Goal: Task Accomplishment & Management: Use online tool/utility

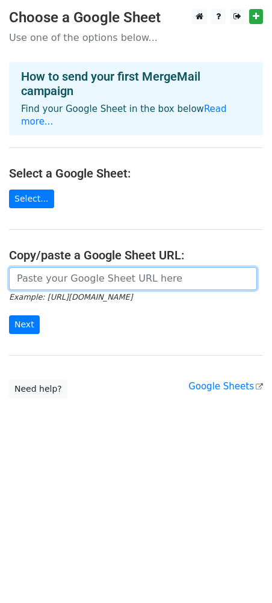
click at [98, 267] on input "url" at bounding box center [133, 278] width 248 height 23
paste input "[URL][DOMAIN_NAME]"
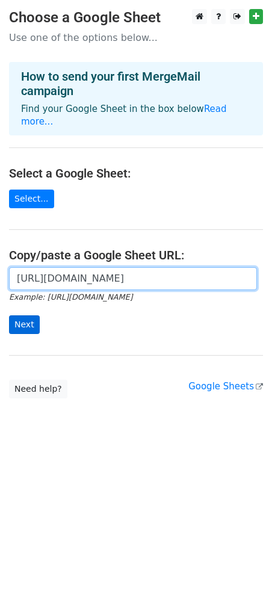
type input "[URL][DOMAIN_NAME]"
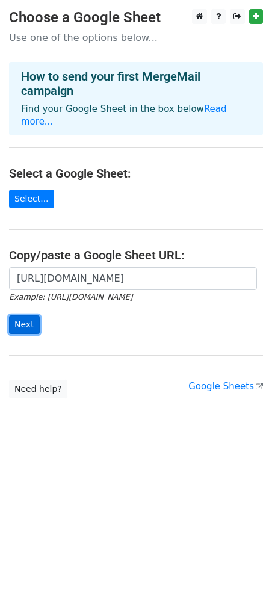
click at [20, 316] on input "Next" at bounding box center [24, 325] width 31 height 19
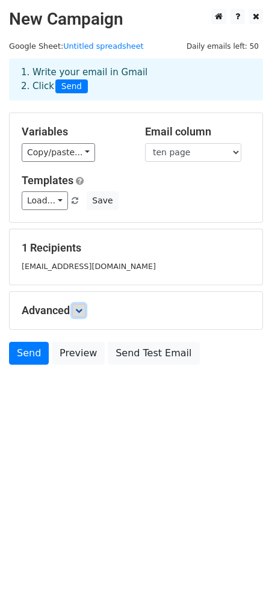
click at [80, 311] on icon at bounding box center [78, 310] width 7 height 7
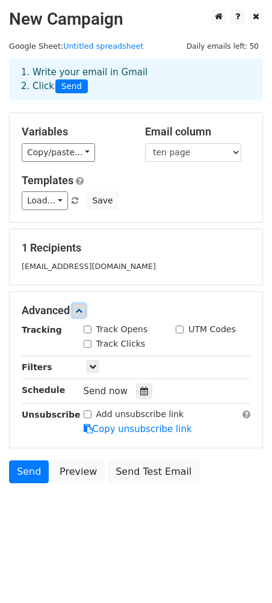
click at [80, 311] on icon at bounding box center [78, 310] width 7 height 7
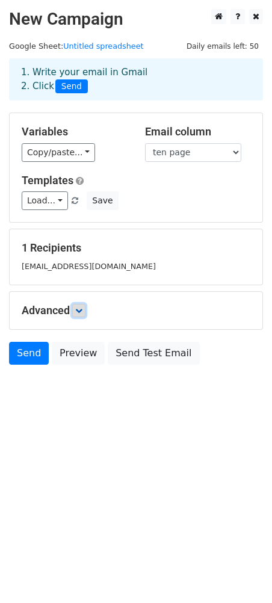
click at [79, 314] on icon at bounding box center [78, 310] width 7 height 7
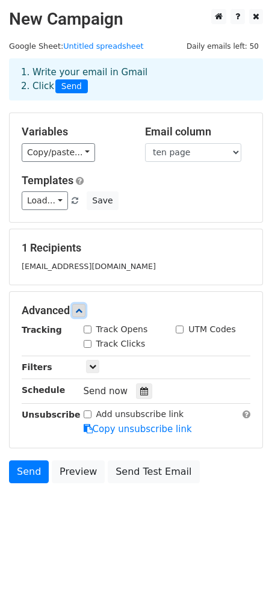
click at [79, 308] on icon at bounding box center [78, 310] width 7 height 7
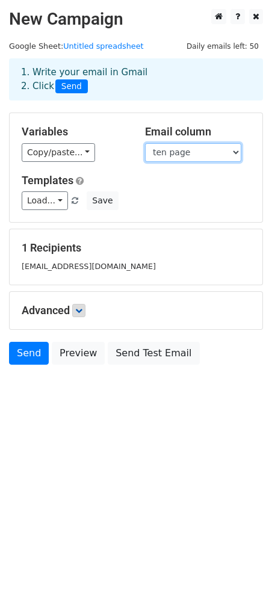
click at [178, 154] on select "stt name ten page" at bounding box center [193, 152] width 96 height 19
click at [185, 154] on select "stt name ten page" at bounding box center [193, 152] width 96 height 19
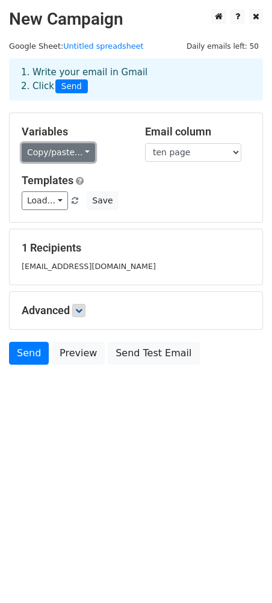
click at [71, 151] on link "Copy/paste..." at bounding box center [58, 152] width 73 height 19
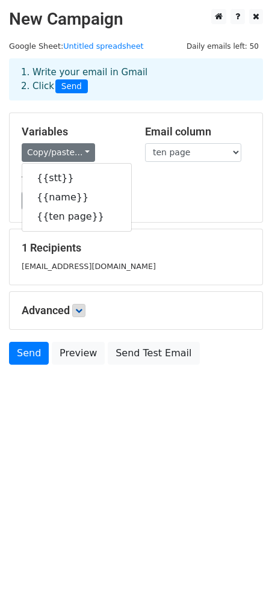
click at [143, 201] on div "Load... No templates saved Save" at bounding box center [136, 201] width 247 height 19
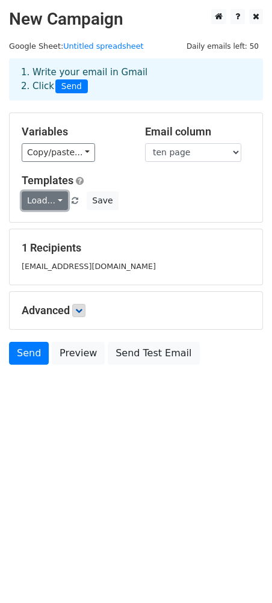
click at [58, 197] on link "Load..." at bounding box center [45, 201] width 46 height 19
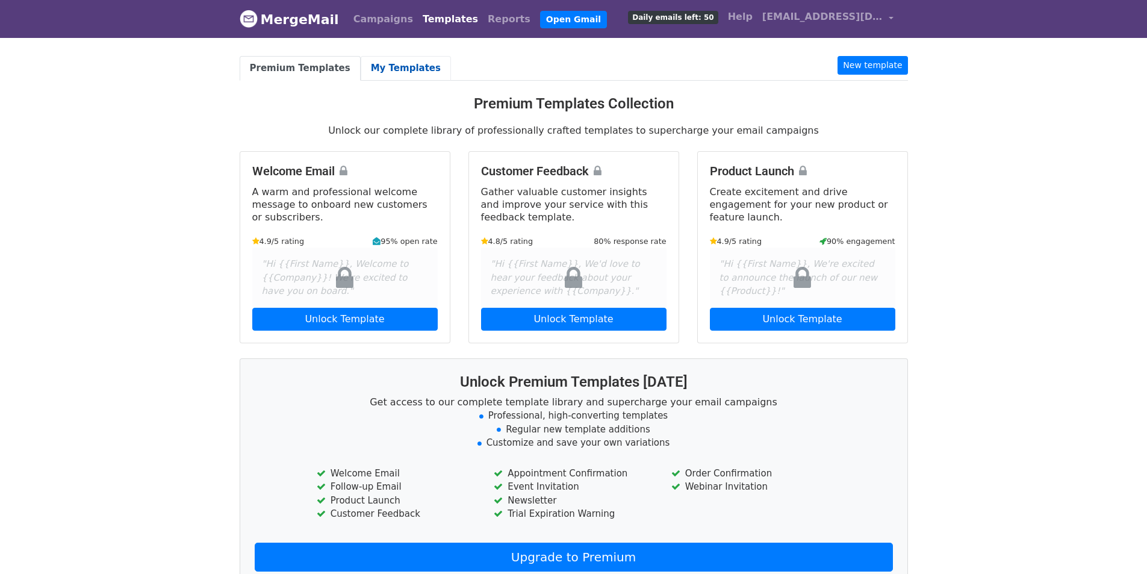
click at [376, 72] on link "My Templates" at bounding box center [406, 68] width 90 height 25
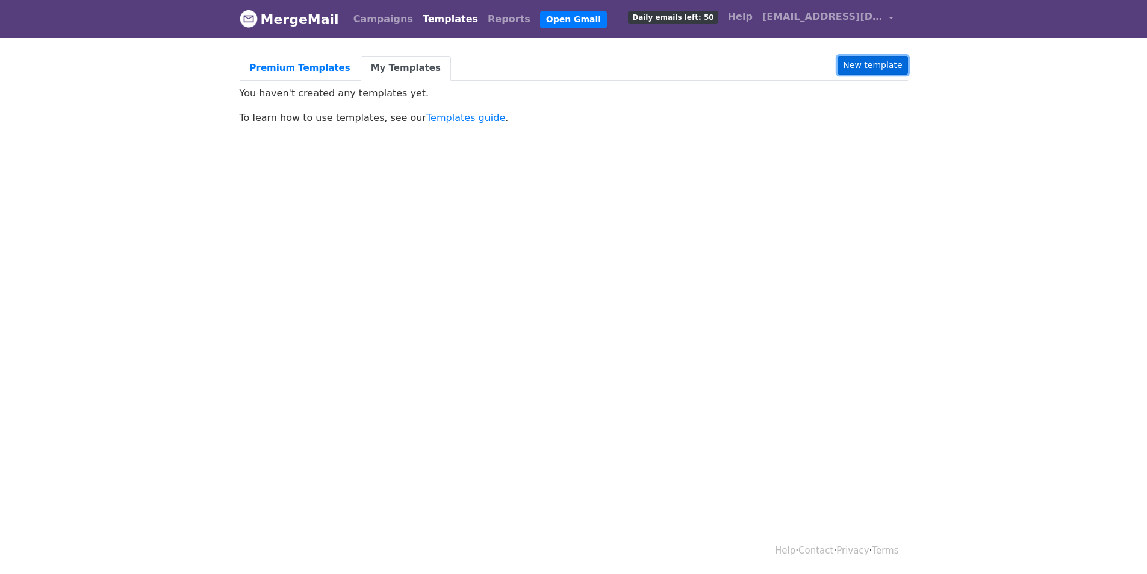
click at [867, 66] on link "New template" at bounding box center [873, 65] width 70 height 19
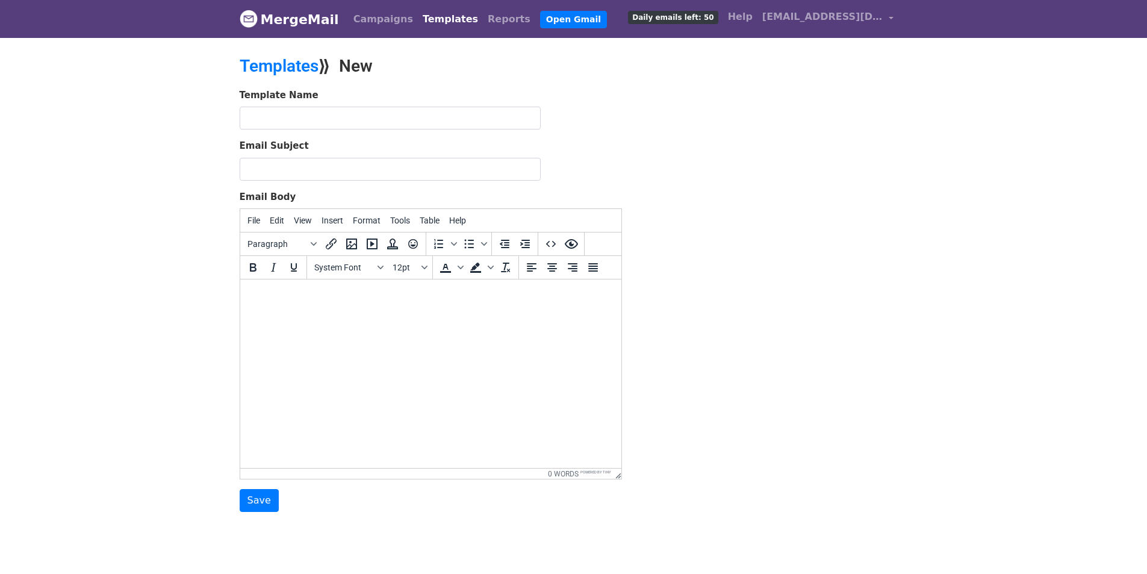
click at [311, 312] on html at bounding box center [430, 295] width 381 height 33
paste body
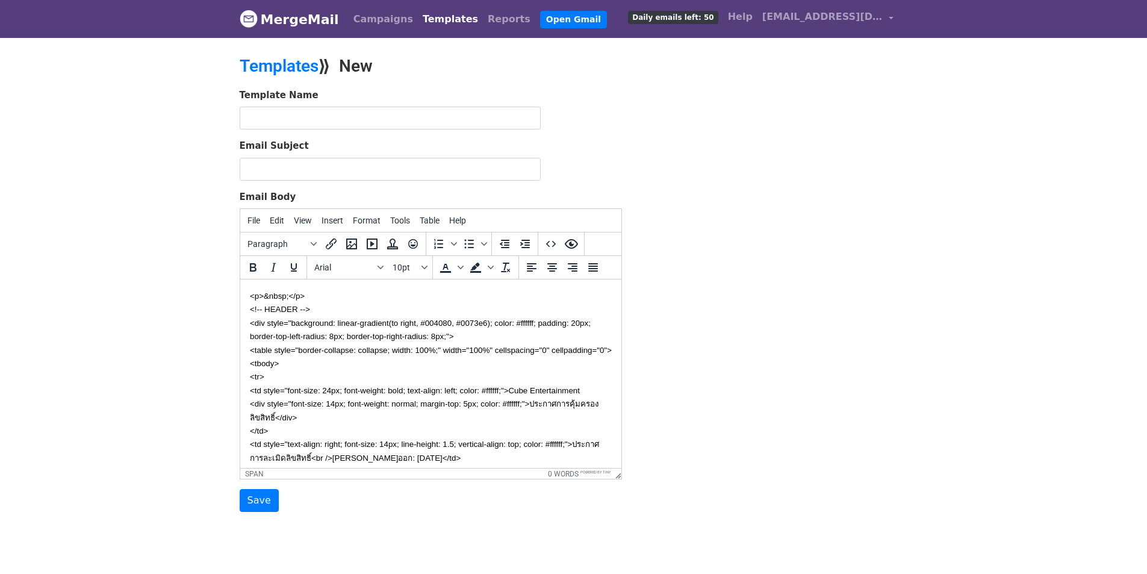
scroll to position [816, 0]
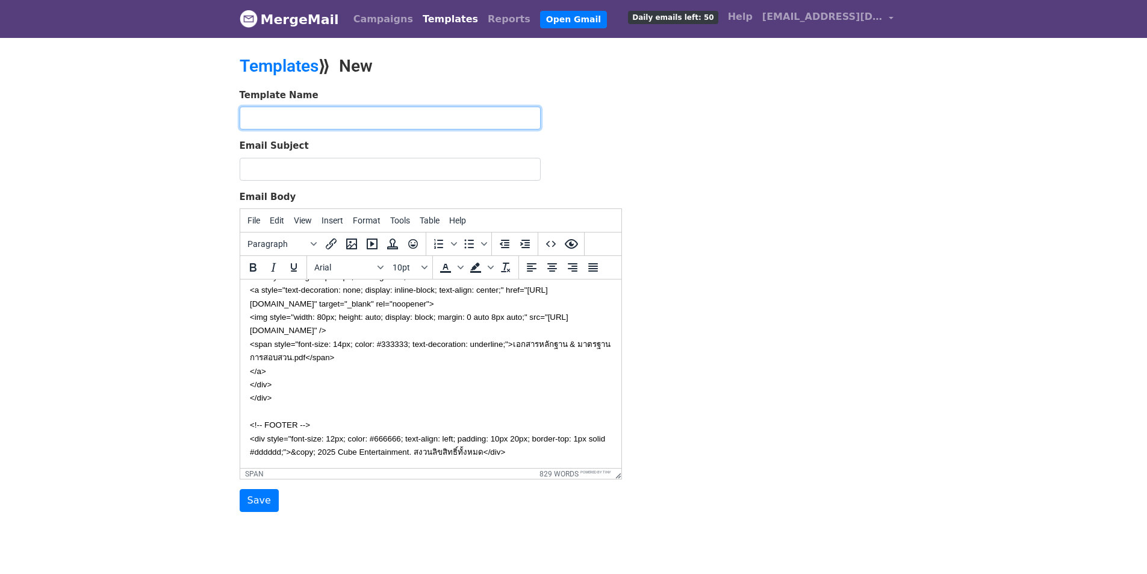
click at [354, 118] on input "text" at bounding box center [390, 118] width 301 height 23
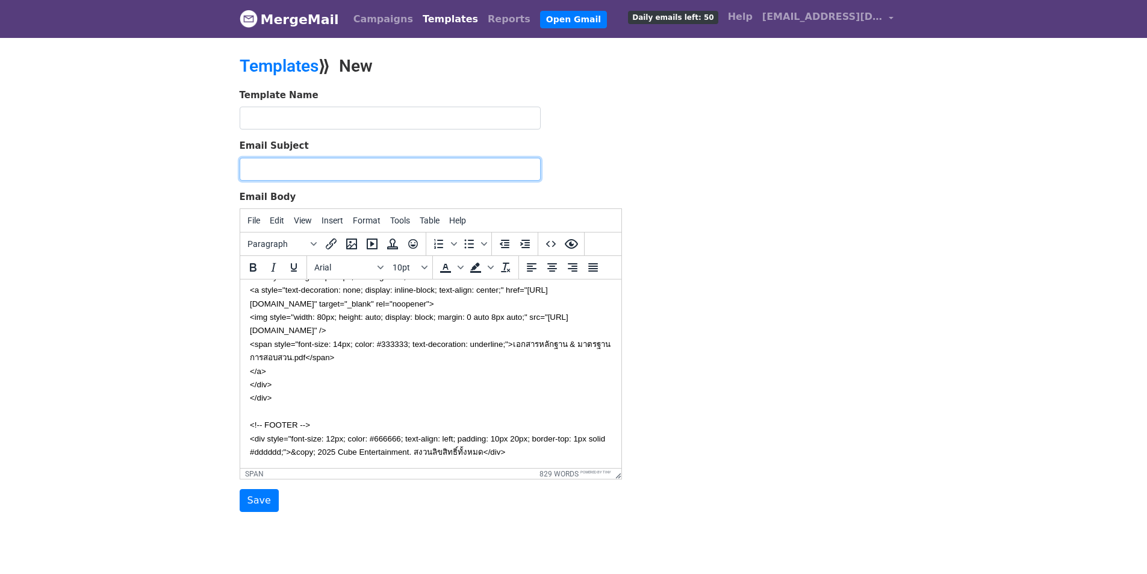
click at [333, 170] on input "Email Subject" at bounding box center [390, 169] width 301 height 23
paste input "หมายเหตุ: เอกสารที่เกี่ยวข้องกับลิขสิทธิ์ - Cube Entertainment"
type input "หมายเหตุ: เอกสารที่เกี่ยวข้องกับลิขสิทธิ์ - Cube Entertainment"
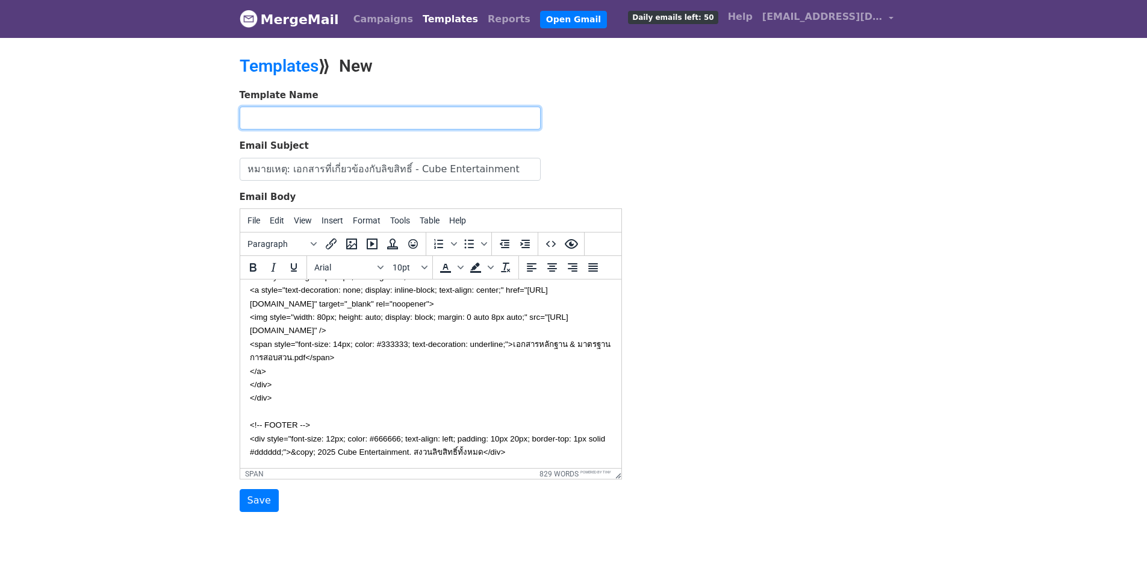
click at [359, 115] on input "text" at bounding box center [390, 118] width 301 height 23
type input "123"
click at [249, 502] on input "Save" at bounding box center [259, 500] width 39 height 23
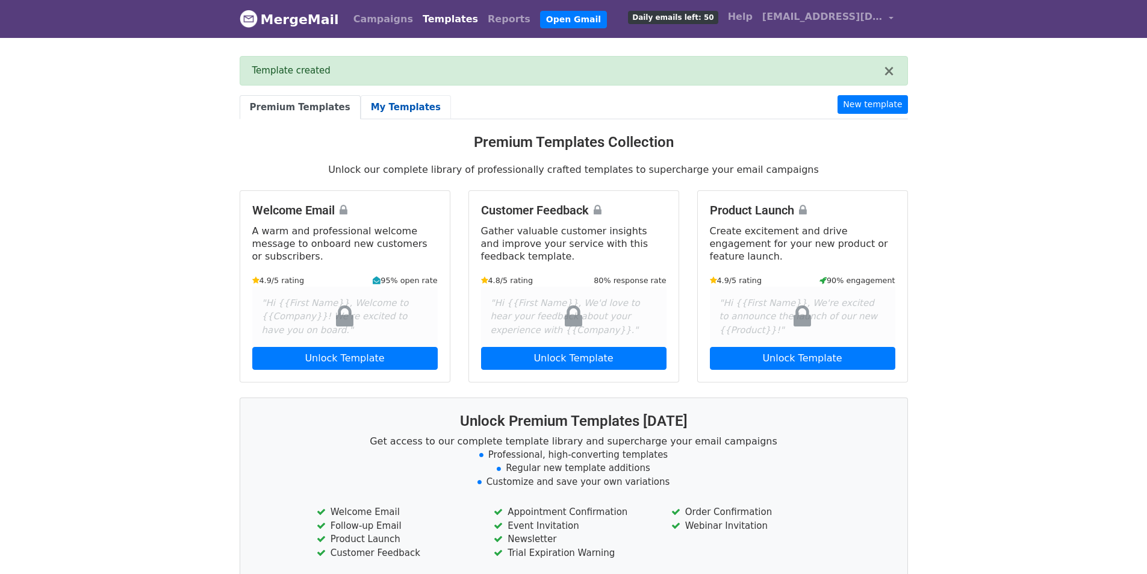
click at [363, 102] on link "My Templates" at bounding box center [406, 107] width 90 height 25
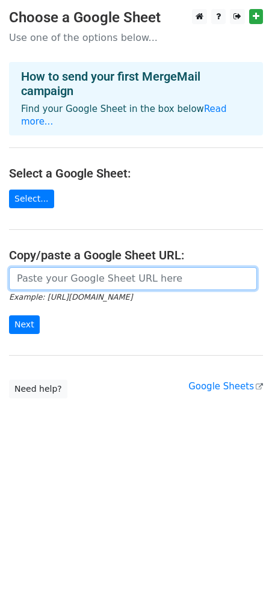
click at [53, 267] on input "url" at bounding box center [133, 278] width 248 height 23
paste input "[URL][DOMAIN_NAME]"
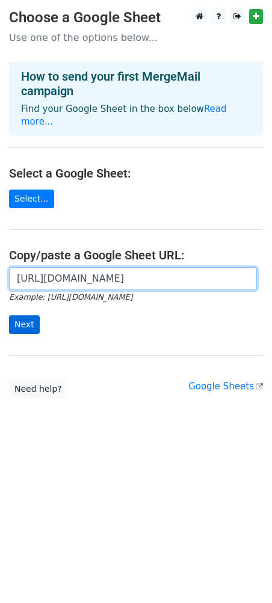
type input "https://docs.google.com/spreadsheets/d/1RAVZPzdieHXFmaUilSyKig46tVW5hOABjyzBg2g…"
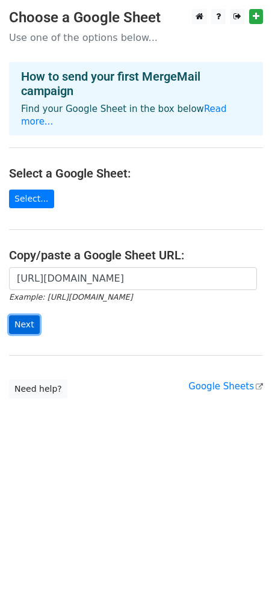
click at [30, 316] on input "Next" at bounding box center [24, 325] width 31 height 19
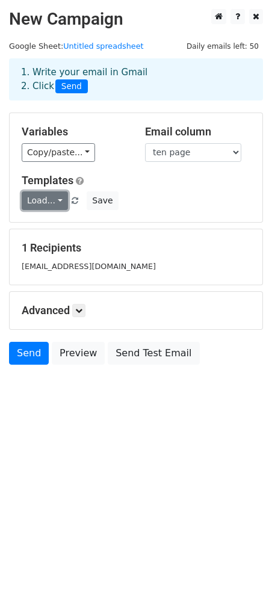
click at [47, 204] on link "Load..." at bounding box center [45, 201] width 46 height 19
click at [51, 225] on link "123" at bounding box center [69, 228] width 95 height 19
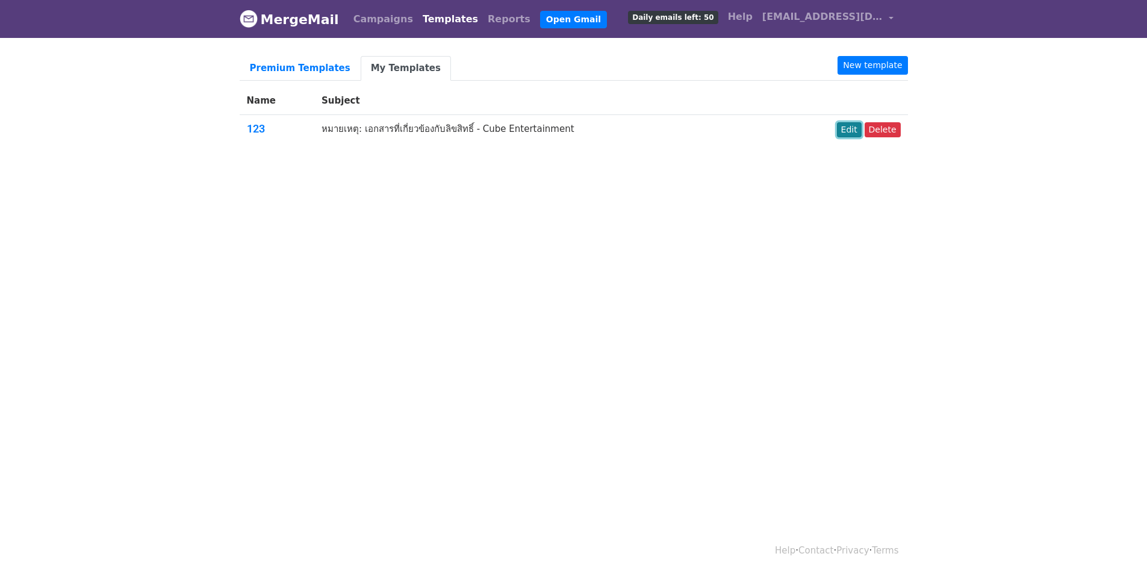
click link "Edit"
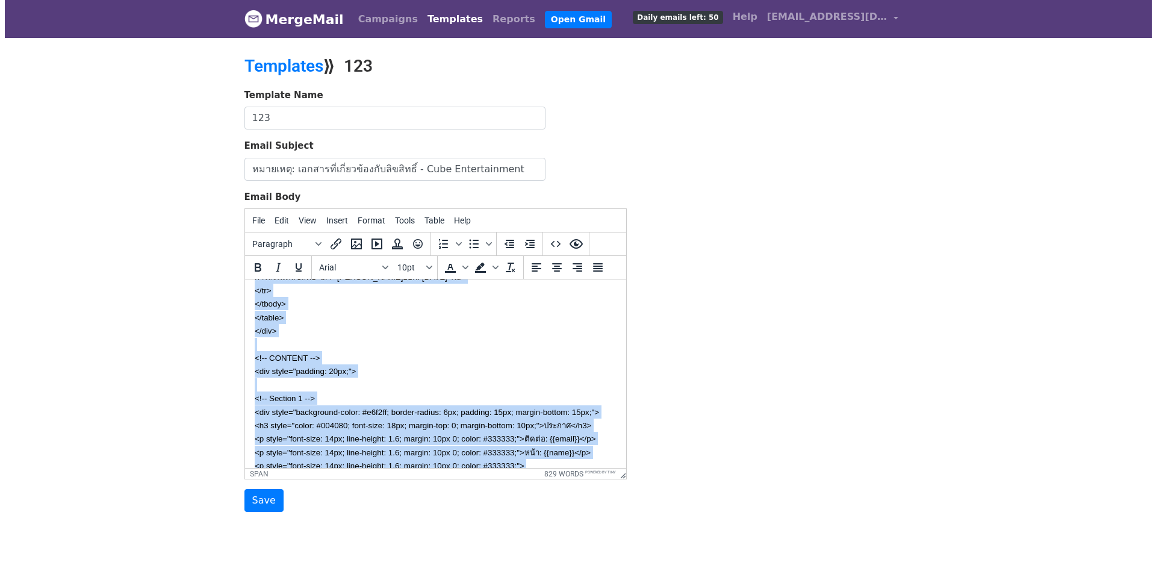
scroll to position [241, 0]
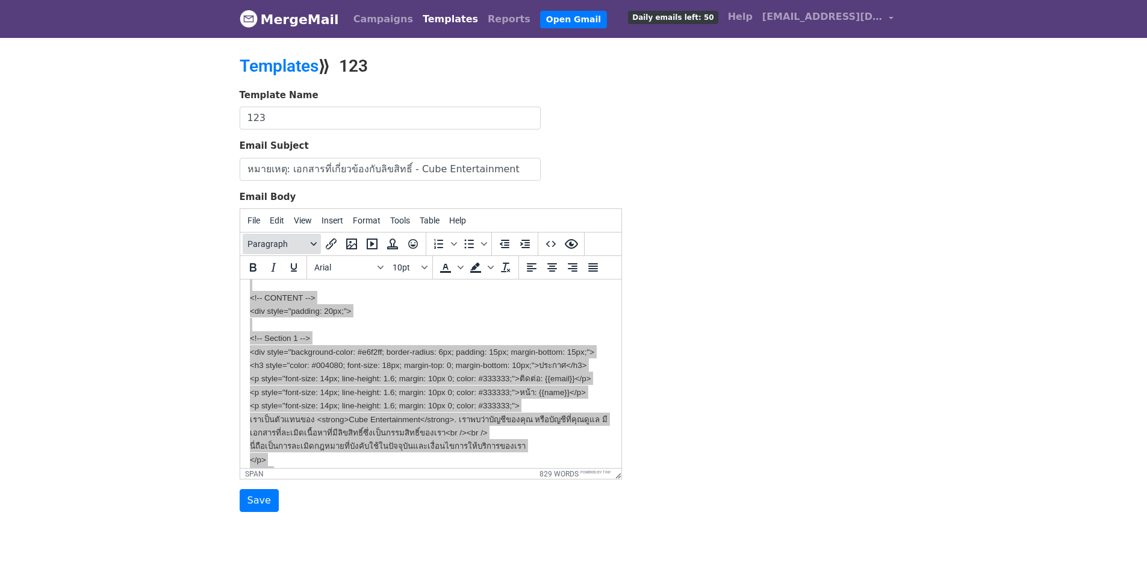
click at [282, 244] on span "Paragraph" at bounding box center [277, 244] width 59 height 10
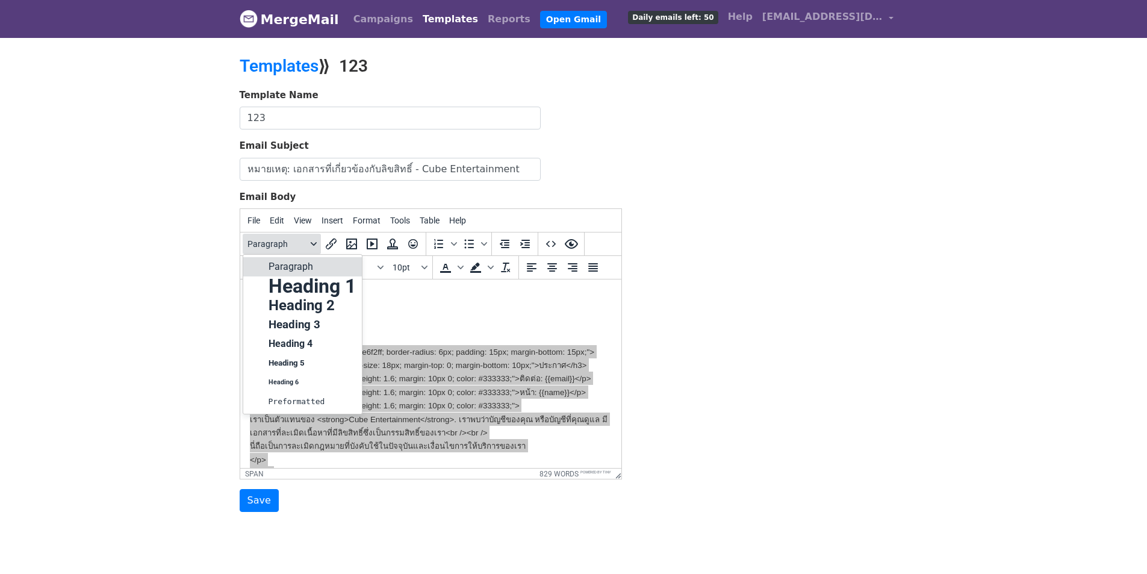
click at [282, 244] on span "Paragraph" at bounding box center [277, 244] width 59 height 10
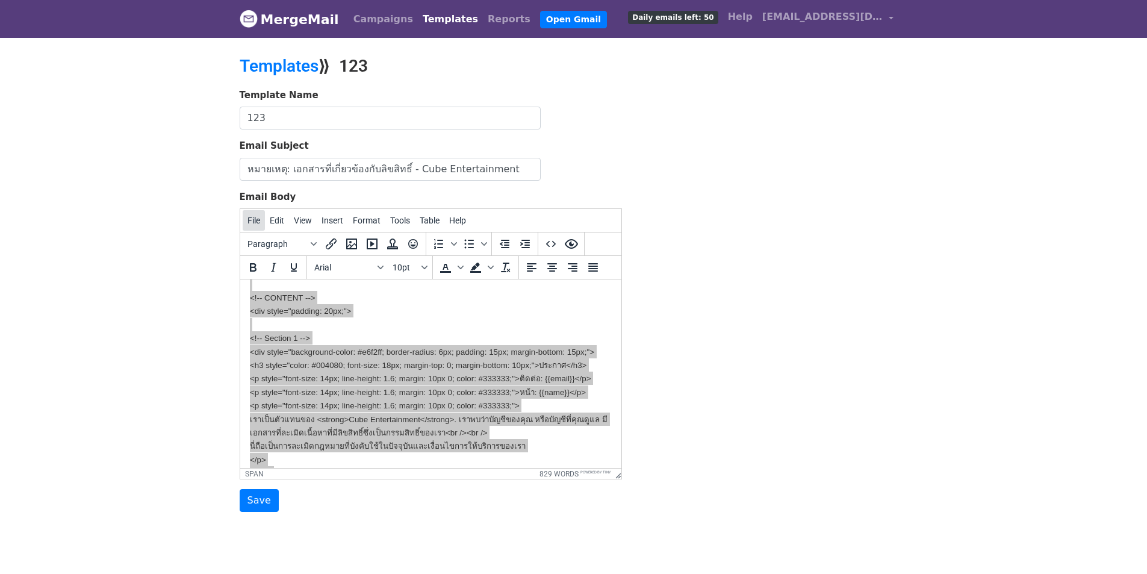
click at [260, 226] on button "File" at bounding box center [254, 220] width 22 height 20
click at [259, 223] on span "File" at bounding box center [254, 221] width 13 height 10
click at [256, 222] on span "File" at bounding box center [254, 221] width 13 height 10
click at [264, 264] on div "Preview" at bounding box center [288, 267] width 90 height 19
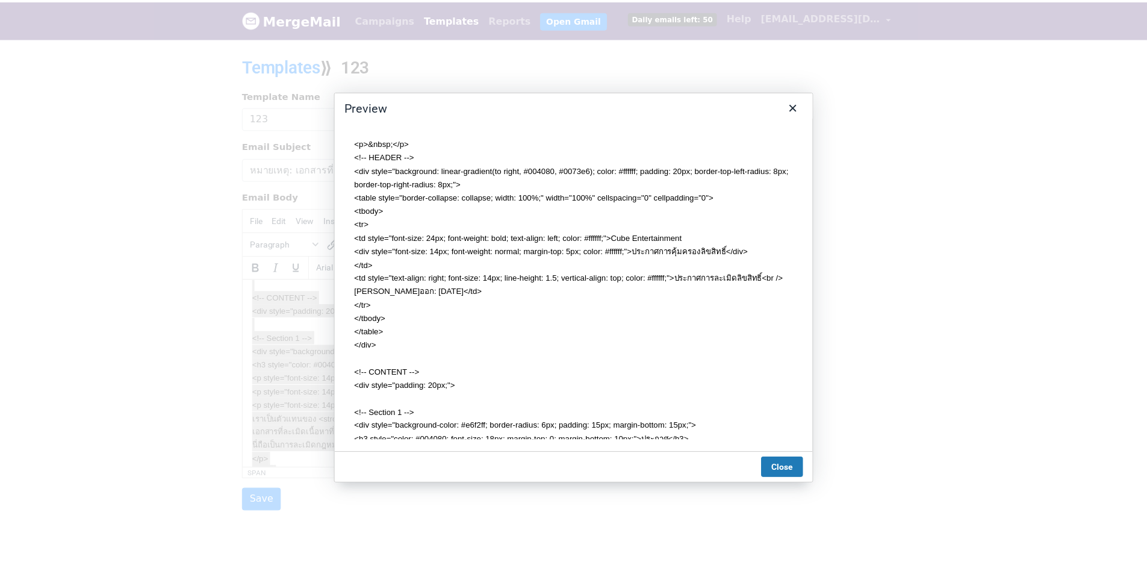
scroll to position [0, 0]
click at [797, 106] on icon "Close" at bounding box center [799, 106] width 14 height 14
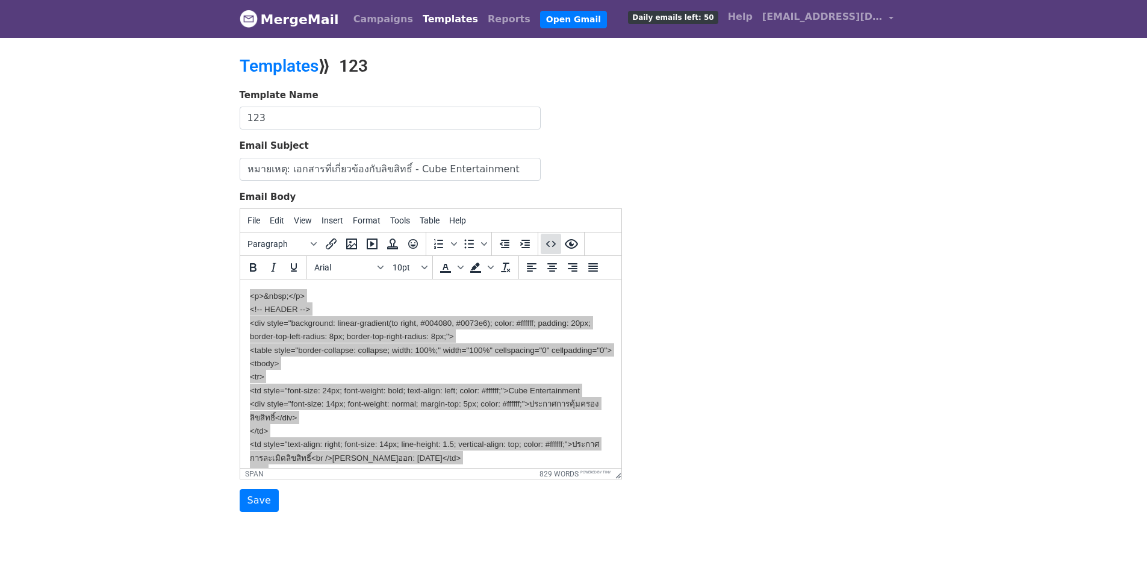
click at [552, 244] on icon "Source code" at bounding box center [551, 244] width 14 height 14
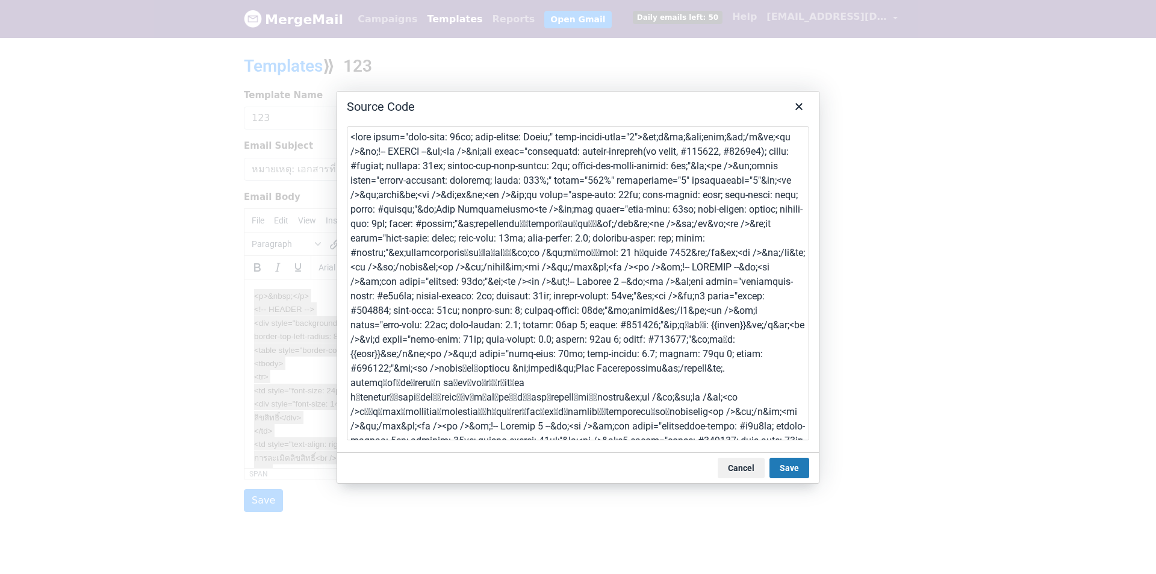
click at [611, 370] on textarea at bounding box center [578, 283] width 463 height 314
type textarea "<p>&nbsp;</p> <!-- HEADER --> <div style="background: linear-gradient(to right,…"
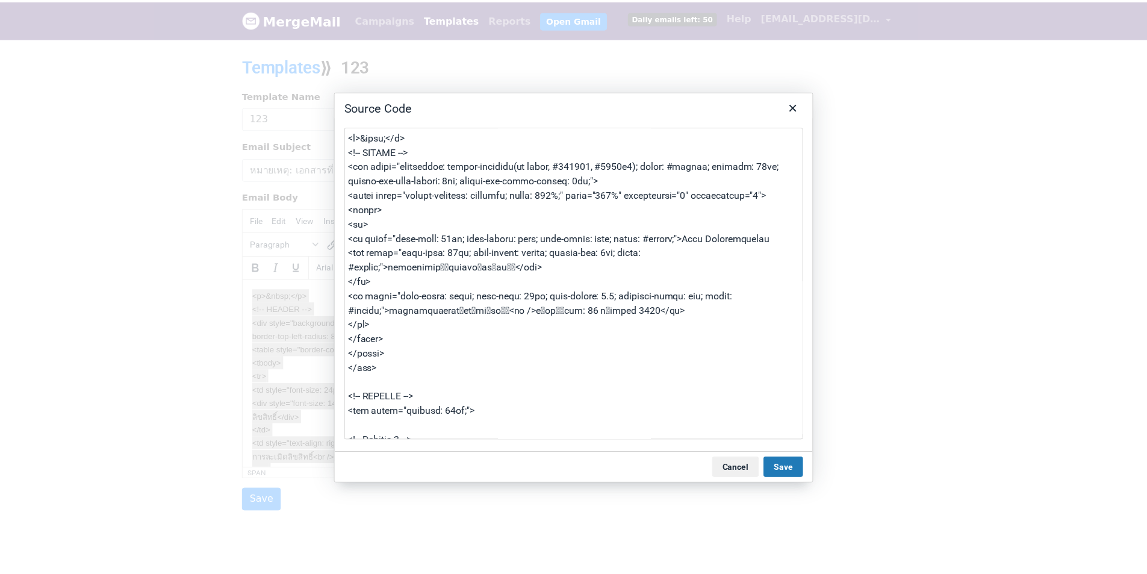
scroll to position [716, 0]
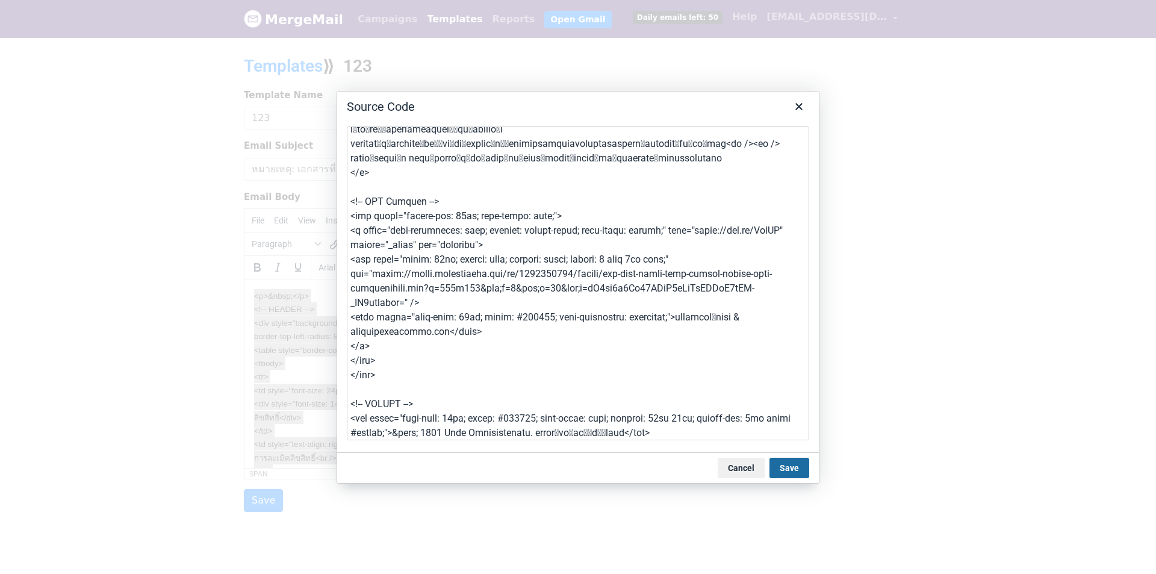
click at [802, 470] on button "Save" at bounding box center [790, 468] width 40 height 20
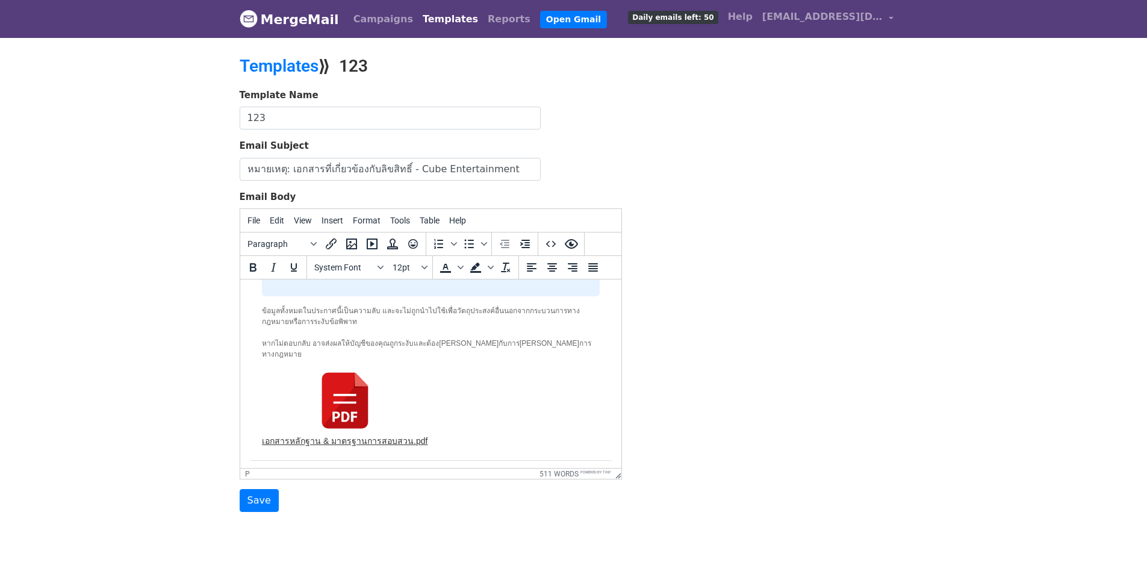
scroll to position [36, 0]
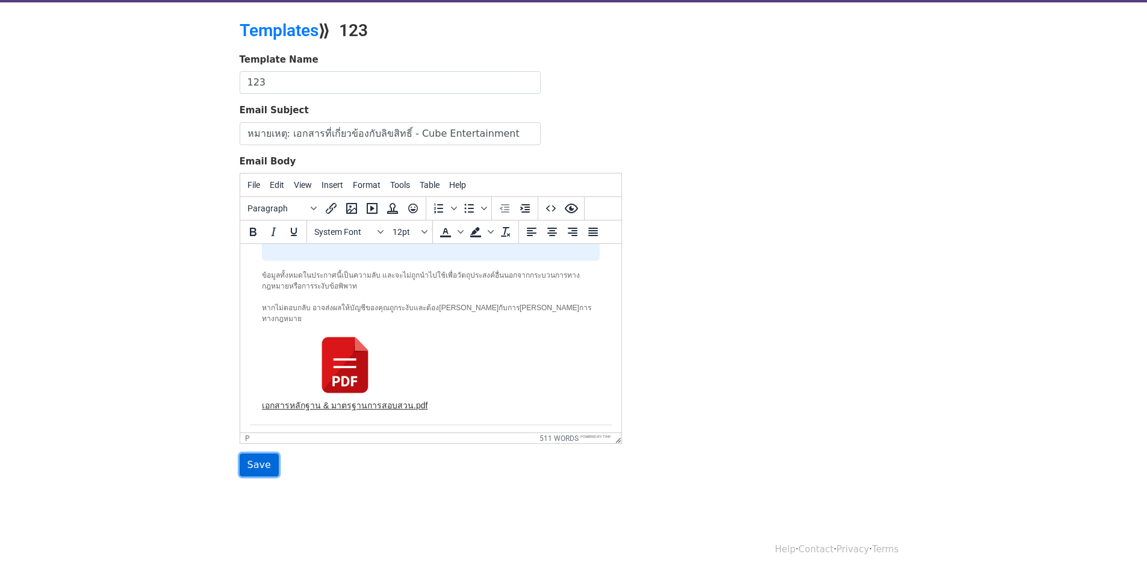
click at [258, 466] on input "Save" at bounding box center [259, 464] width 39 height 23
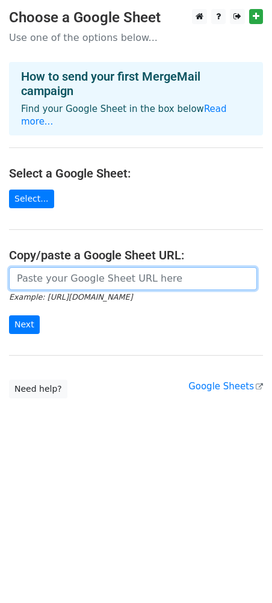
click at [71, 269] on input "url" at bounding box center [133, 278] width 248 height 23
paste input "https://docs.google.com/spreadsheets/d/1RAVZPzdieHXFmaUilSyKig46tVW5hOABjyzBg2g…"
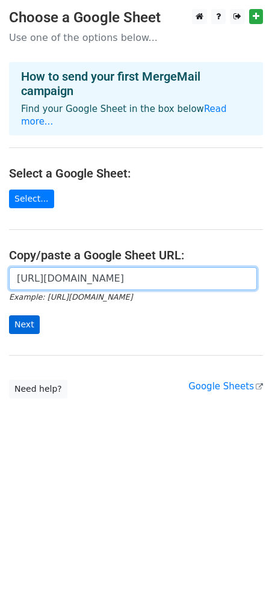
type input "https://docs.google.com/spreadsheets/d/1RAVZPzdieHXFmaUilSyKig46tVW5hOABjyzBg2g…"
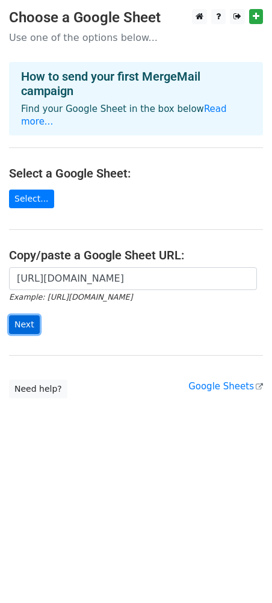
click at [28, 316] on input "Next" at bounding box center [24, 325] width 31 height 19
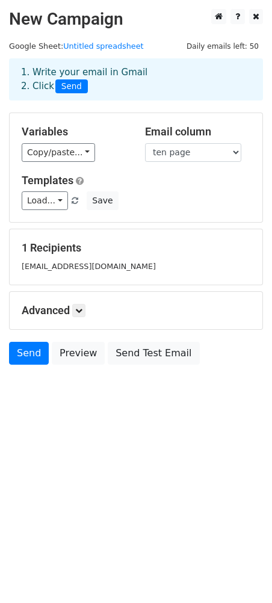
click at [27, 190] on div "Templates Load... 123 Save" at bounding box center [136, 192] width 247 height 37
click at [37, 204] on link "Load..." at bounding box center [45, 201] width 46 height 19
click at [60, 229] on link "123" at bounding box center [69, 228] width 95 height 19
click at [51, 200] on link "Load..." at bounding box center [45, 201] width 46 height 19
click at [52, 226] on link "123" at bounding box center [69, 228] width 95 height 19
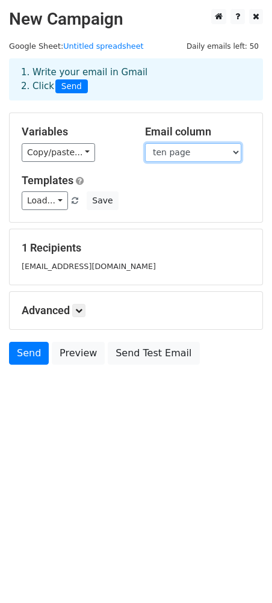
click at [199, 154] on select "stt name ten page" at bounding box center [193, 152] width 96 height 19
click at [177, 160] on select "stt name ten page" at bounding box center [193, 152] width 96 height 19
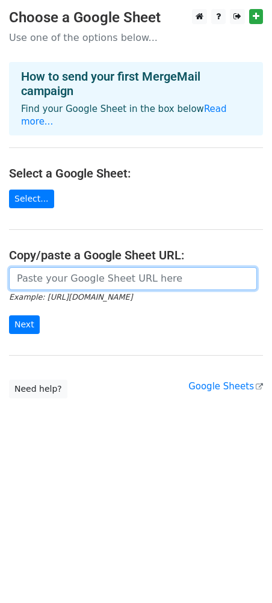
click at [57, 267] on input "url" at bounding box center [133, 278] width 248 height 23
paste input "[URL][DOMAIN_NAME]"
type input "[URL][DOMAIN_NAME]"
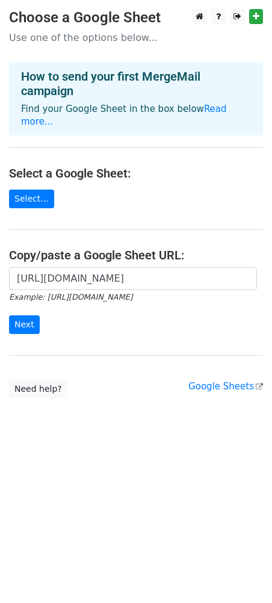
scroll to position [0, 0]
click at [42, 313] on form "[URL][DOMAIN_NAME] Example: [URL][DOMAIN_NAME] Next" at bounding box center [136, 300] width 254 height 67
click at [26, 316] on input "Next" at bounding box center [24, 325] width 31 height 19
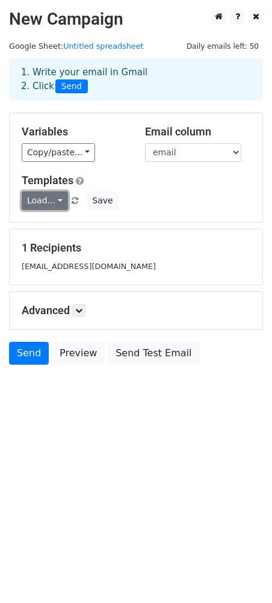
click at [31, 210] on link "Load..." at bounding box center [45, 201] width 46 height 19
click at [41, 231] on link "123" at bounding box center [69, 228] width 95 height 19
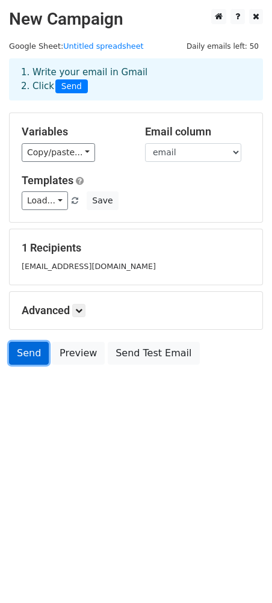
click at [31, 358] on link "Send" at bounding box center [29, 353] width 40 height 23
